Goal: Navigation & Orientation: Find specific page/section

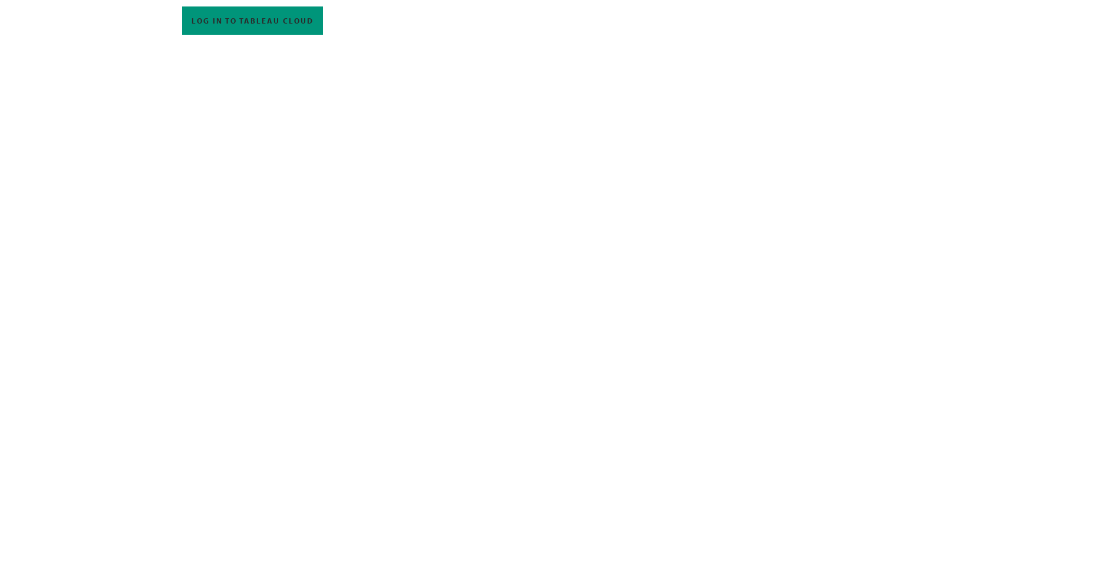
scroll to position [295, 0]
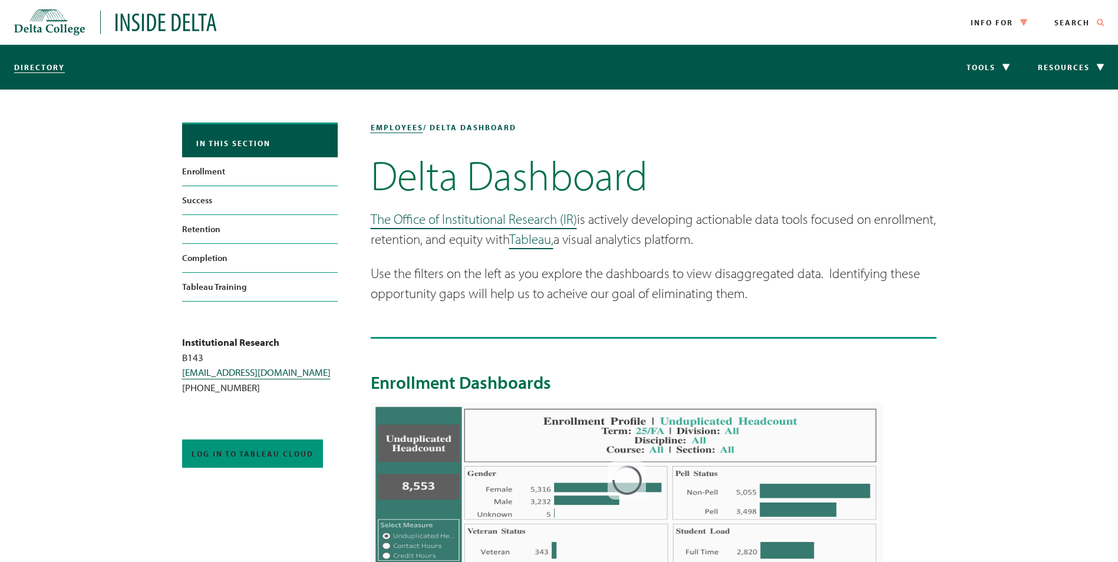
scroll to position [295, 0]
